Goal: Ask a question

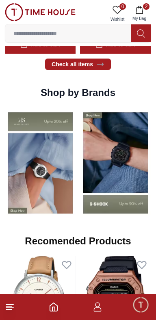
scroll to position [685, 0]
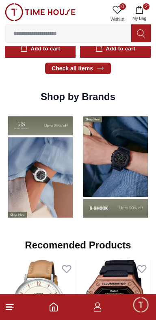
click at [122, 157] on img at bounding box center [115, 166] width 71 height 111
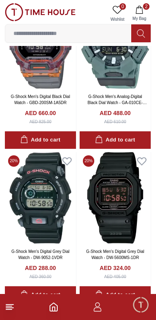
scroll to position [1233, 0]
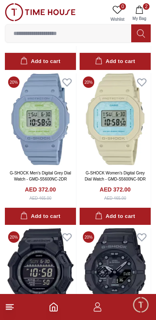
scroll to position [3579, 0]
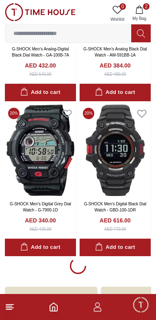
scroll to position [7836, 0]
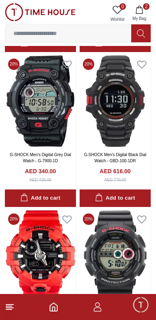
scroll to position [7834, 0]
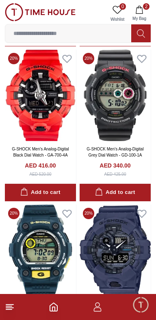
scroll to position [7999, 0]
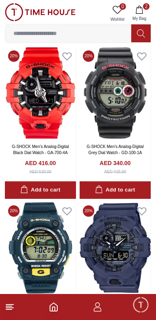
click at [142, 306] on span "Minimize live chat window" at bounding box center [141, 305] width 24 height 24
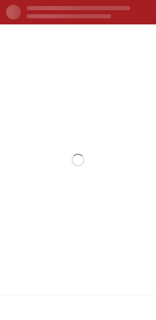
scroll to position [0, 0]
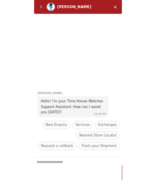
scroll to position [4878, 0]
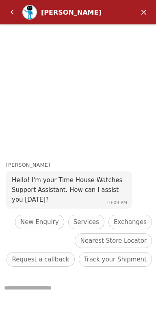
click at [99, 287] on textarea "We are here to help you" at bounding box center [78, 299] width 156 height 41
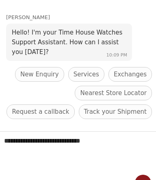
type textarea "**********"
click at [143, 179] on em "Send" at bounding box center [143, 183] width 16 height 16
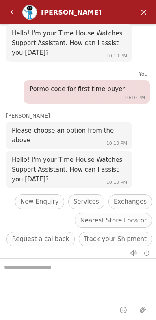
scroll to position [0, 0]
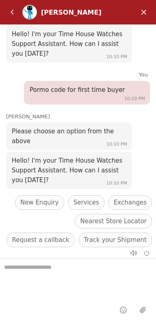
scroll to position [4733, 0]
click at [15, 13] on em "Back" at bounding box center [12, 12] width 16 height 16
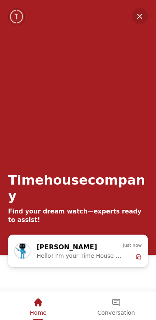
click at [43, 312] on span "Home" at bounding box center [38, 312] width 17 height 7
click at [142, 15] on em "Minimize" at bounding box center [140, 16] width 16 height 16
